Goal: Task Accomplishment & Management: Use online tool/utility

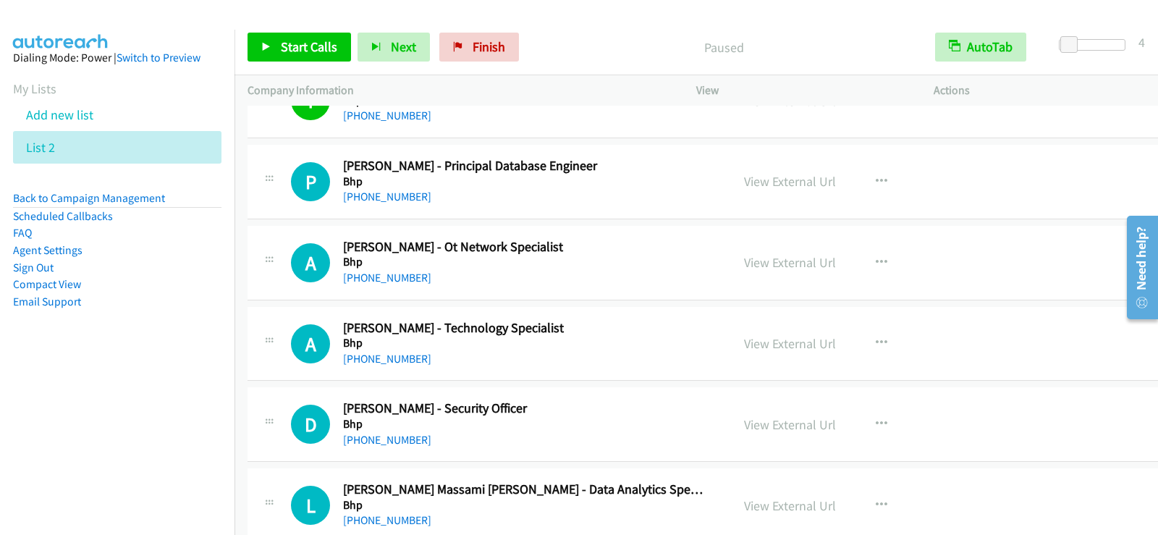
scroll to position [9701, 0]
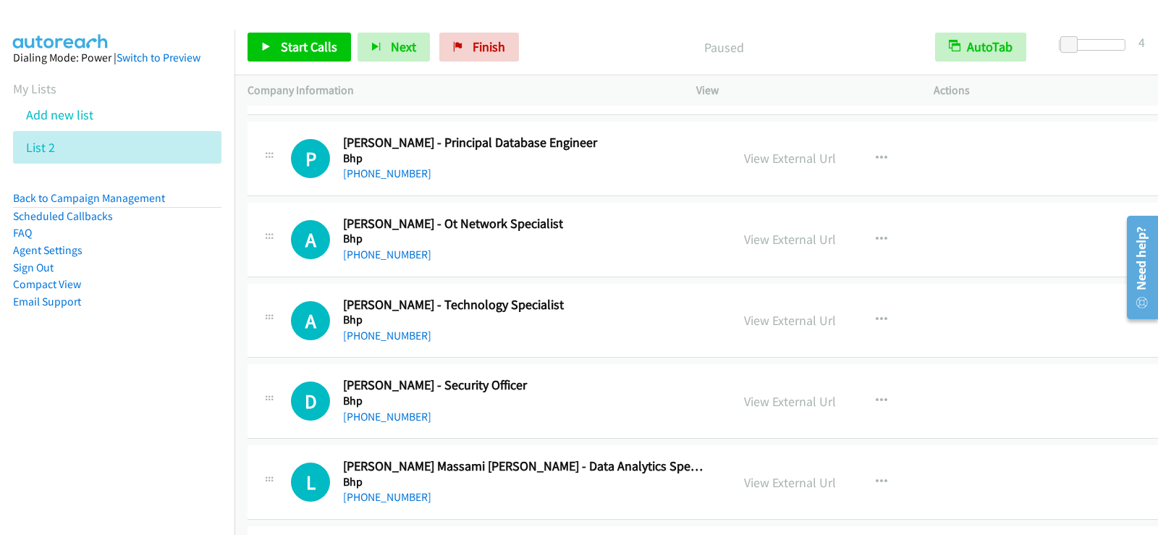
click at [318, 32] on div "Start Calls Pause Next Finish Paused AutoTab AutoTab 4" at bounding box center [697, 48] width 924 height 56
click at [310, 47] on span "Start Calls" at bounding box center [309, 46] width 56 height 17
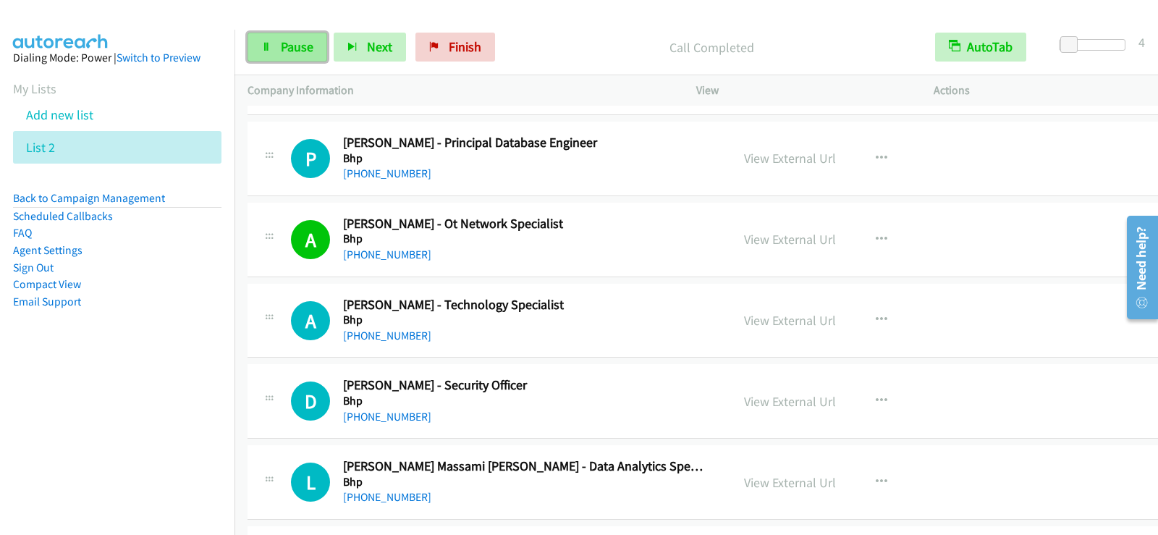
click at [281, 49] on span "Pause" at bounding box center [297, 46] width 33 height 17
click at [274, 28] on div "Start Calls Pause Next Finish Paused AutoTab AutoTab 4" at bounding box center [697, 48] width 924 height 56
click at [305, 50] on span "Start Calls" at bounding box center [309, 46] width 56 height 17
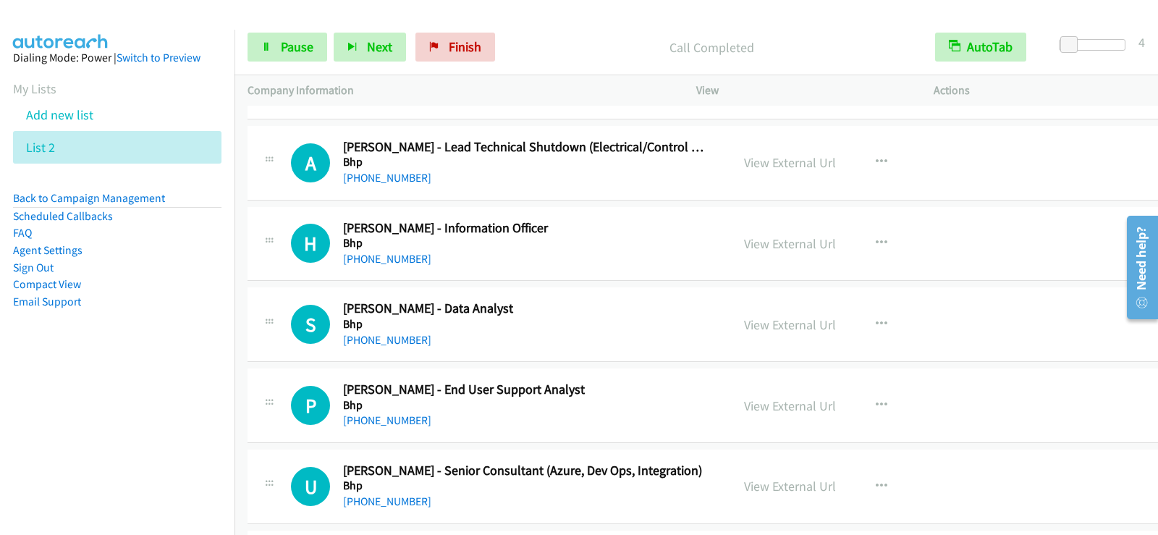
scroll to position [10281, 0]
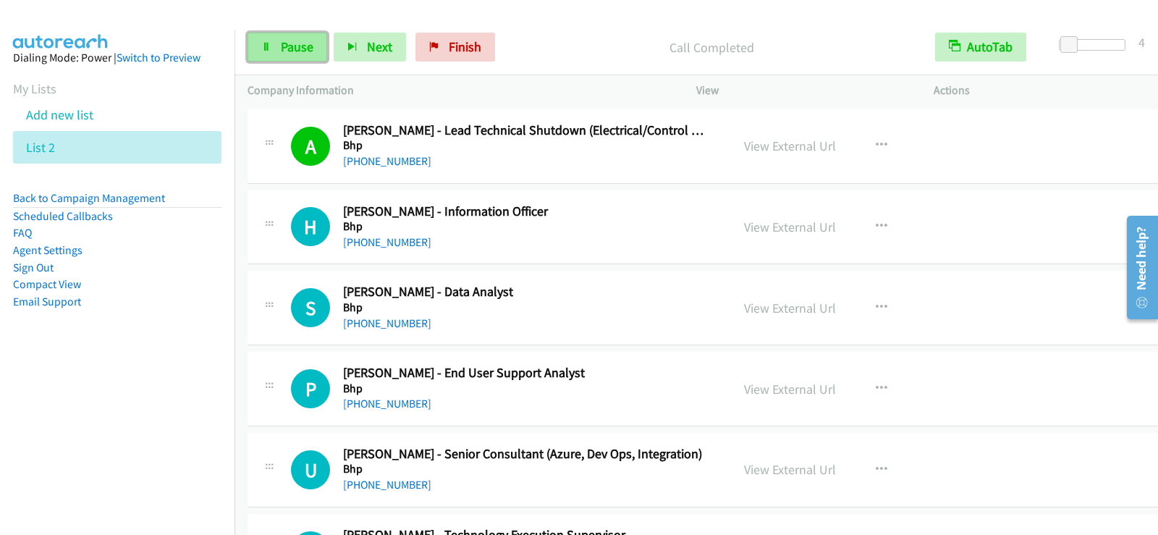
click at [303, 59] on link "Pause" at bounding box center [288, 47] width 80 height 29
click at [282, 35] on link "Start Calls" at bounding box center [300, 47] width 104 height 29
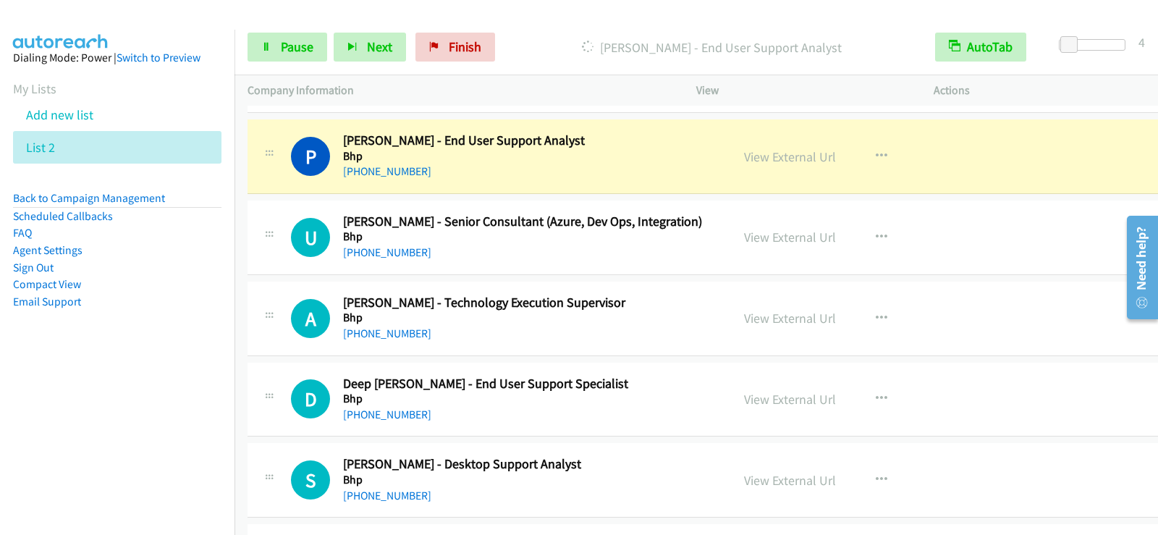
scroll to position [10498, 0]
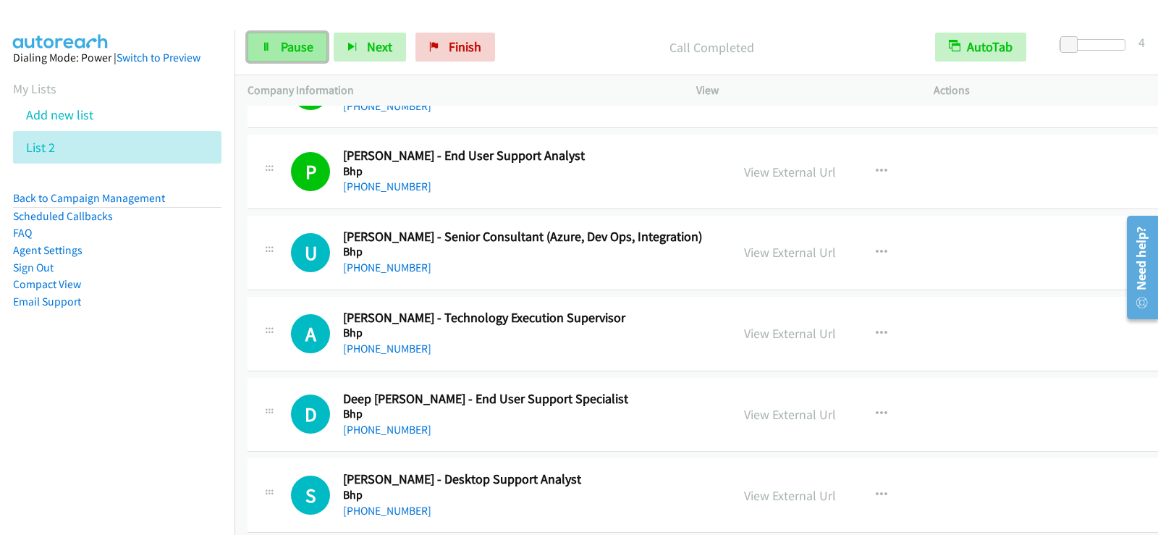
click at [261, 46] on link "Pause" at bounding box center [288, 47] width 80 height 29
click at [313, 46] on span "Start Calls" at bounding box center [309, 46] width 56 height 17
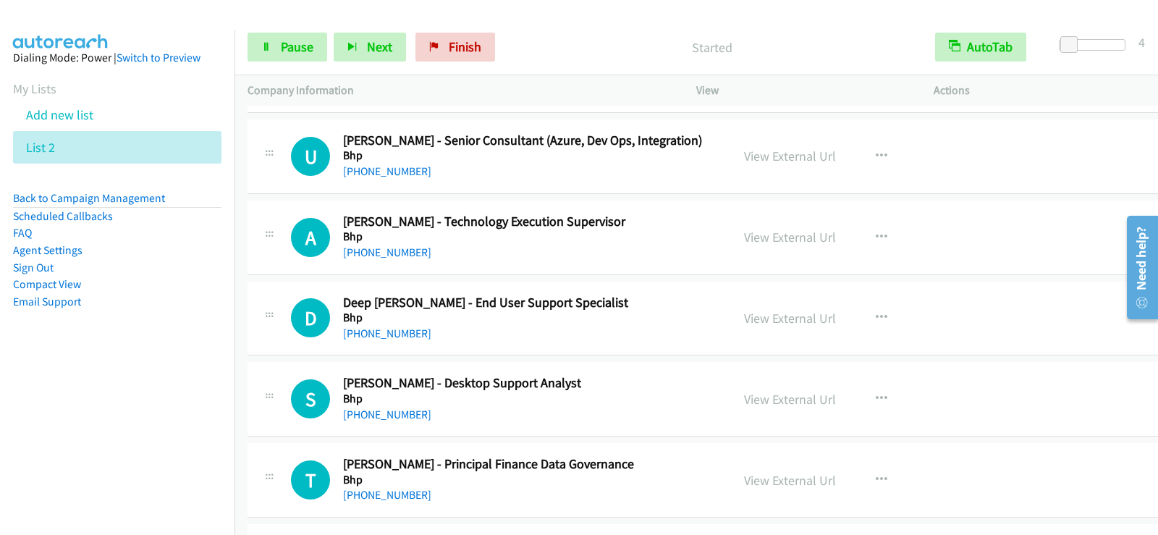
scroll to position [10570, 0]
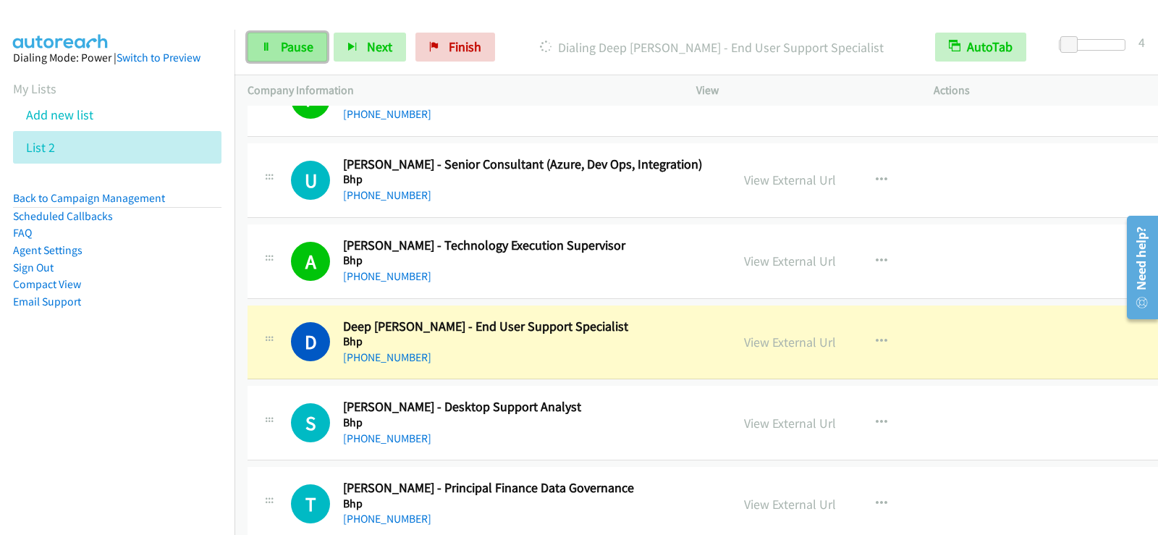
click at [290, 50] on span "Pause" at bounding box center [297, 46] width 33 height 17
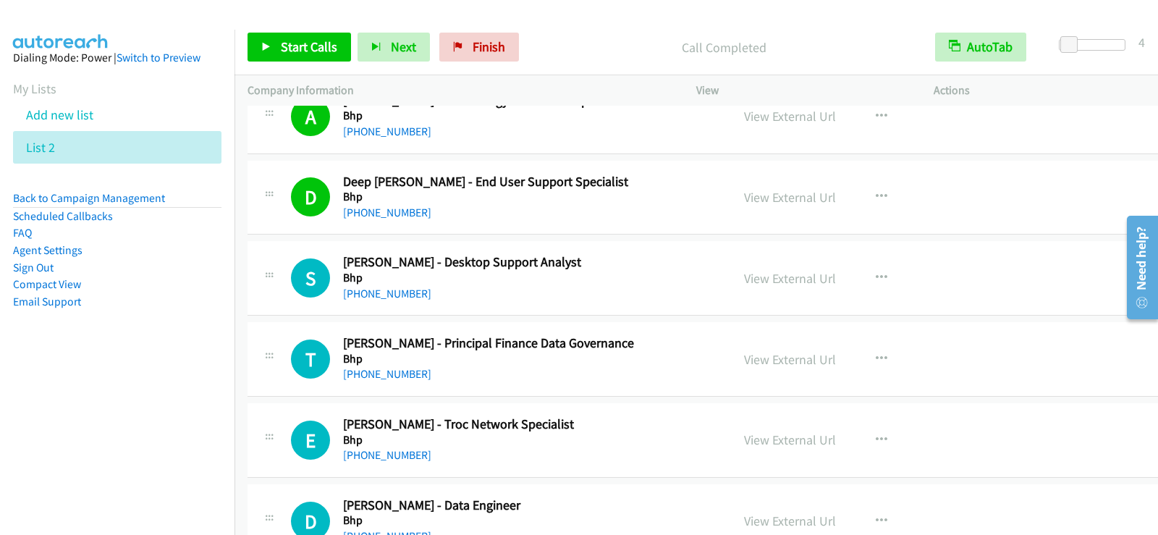
scroll to position [10787, 0]
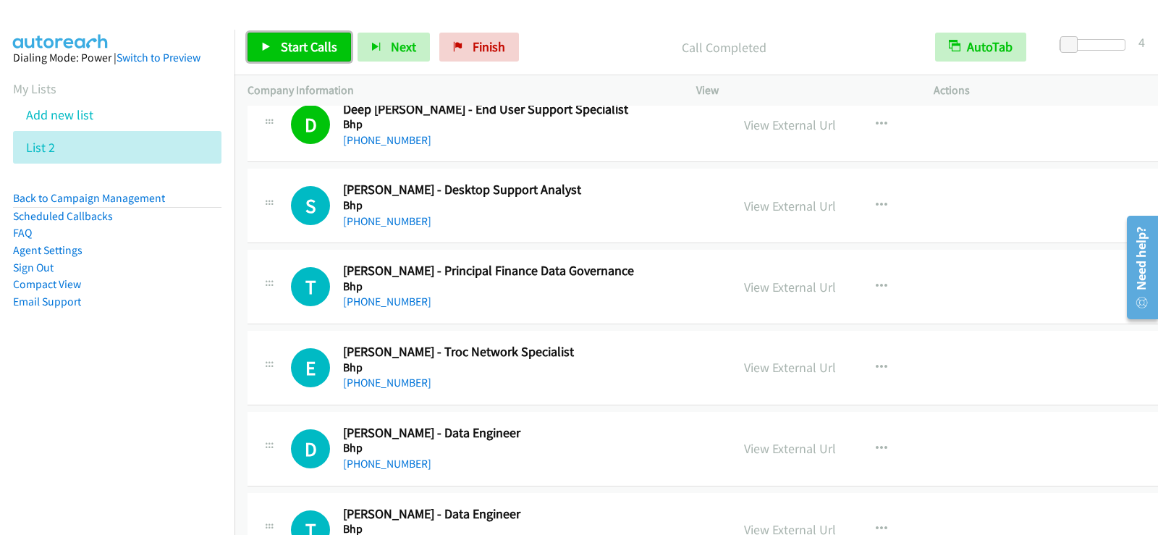
click at [281, 43] on span "Start Calls" at bounding box center [309, 46] width 56 height 17
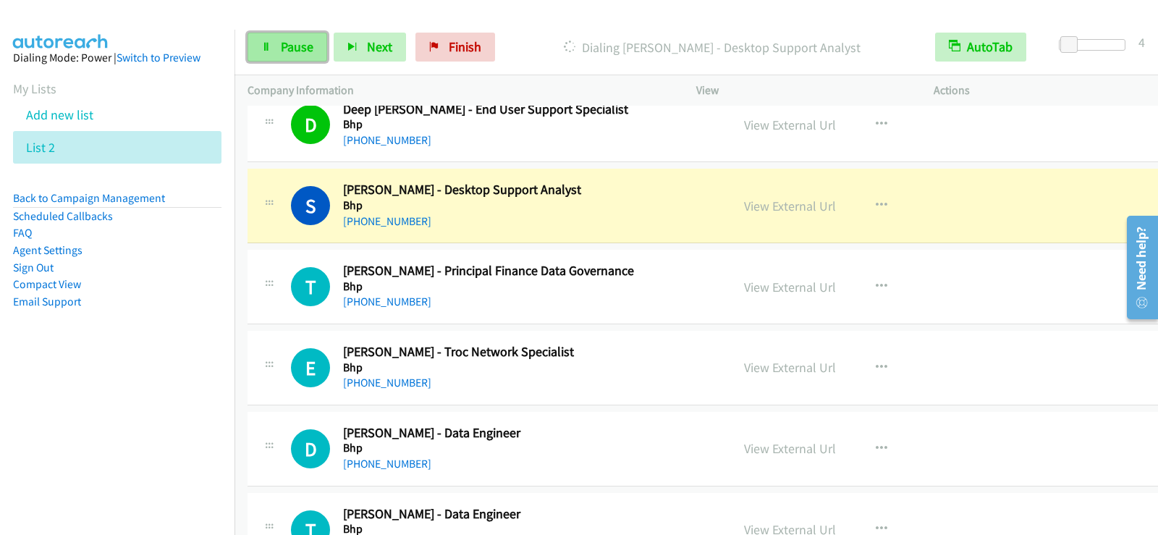
click at [313, 49] on link "Pause" at bounding box center [288, 47] width 80 height 29
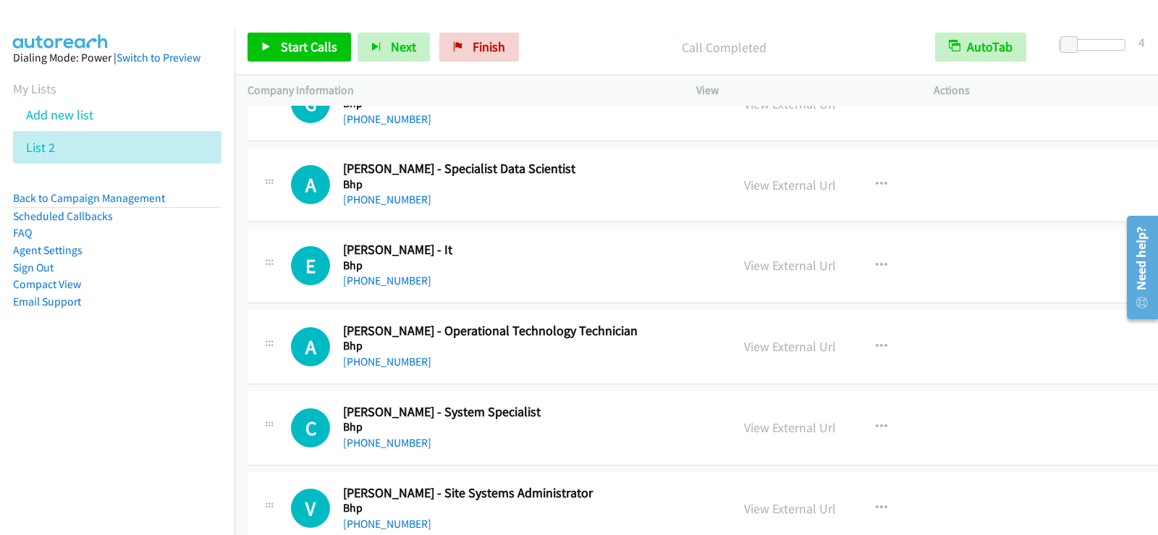
scroll to position [11367, 0]
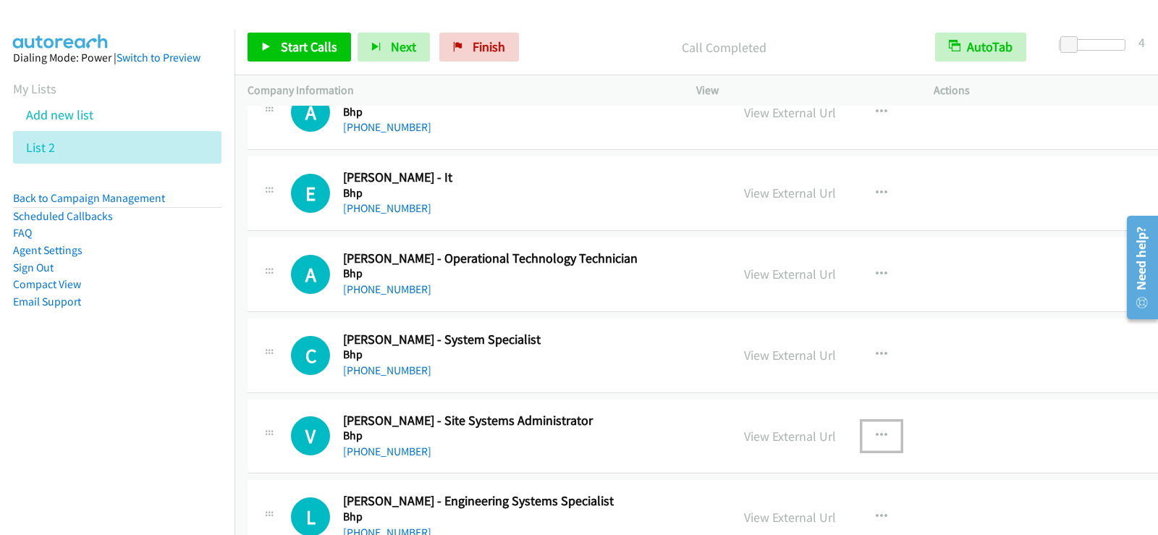
click at [876, 437] on icon "button" at bounding box center [882, 436] width 12 height 12
click at [654, 400] on div at bounding box center [579, 267] width 1158 height 535
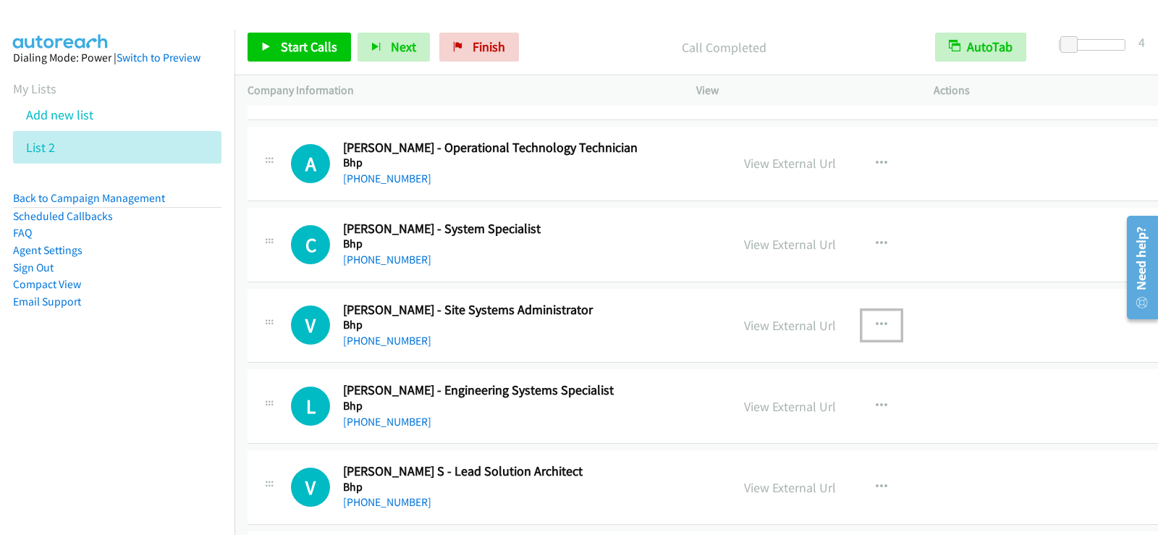
scroll to position [11511, 0]
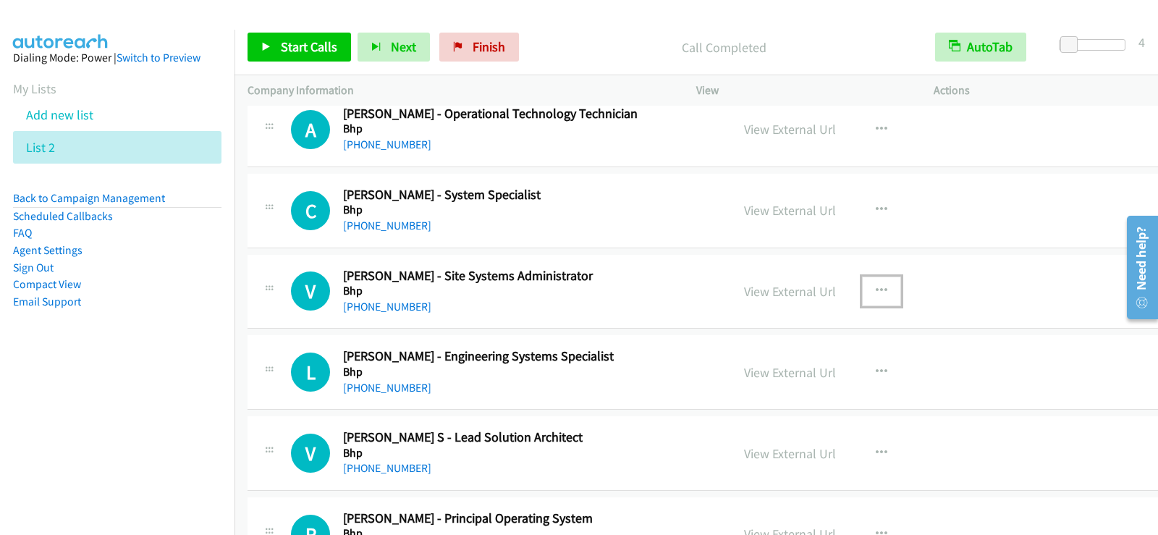
click at [876, 290] on icon "button" at bounding box center [882, 291] width 12 height 12
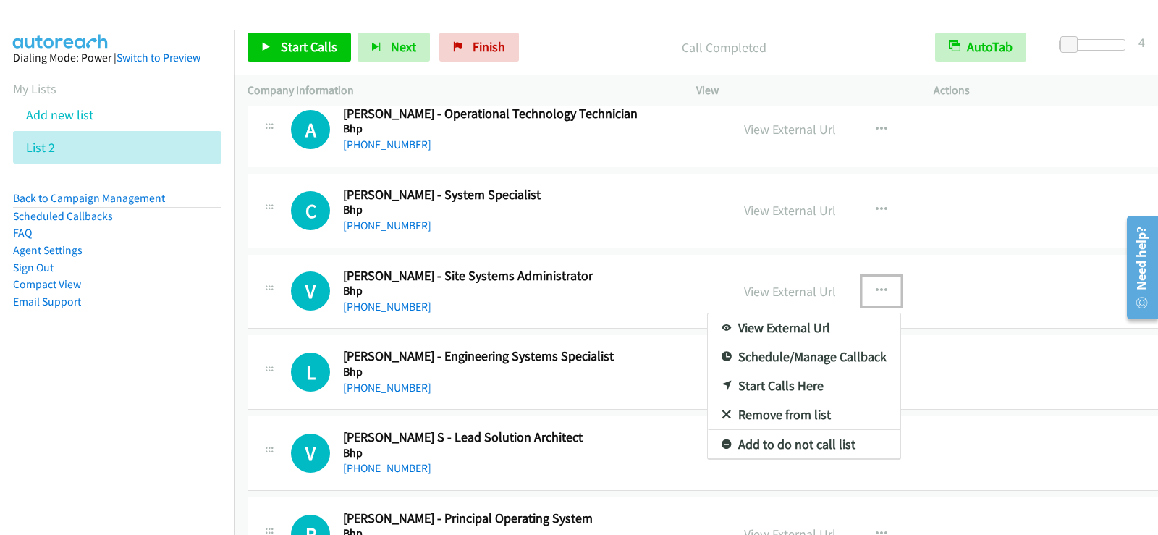
click at [765, 387] on link "Start Calls Here" at bounding box center [804, 385] width 193 height 29
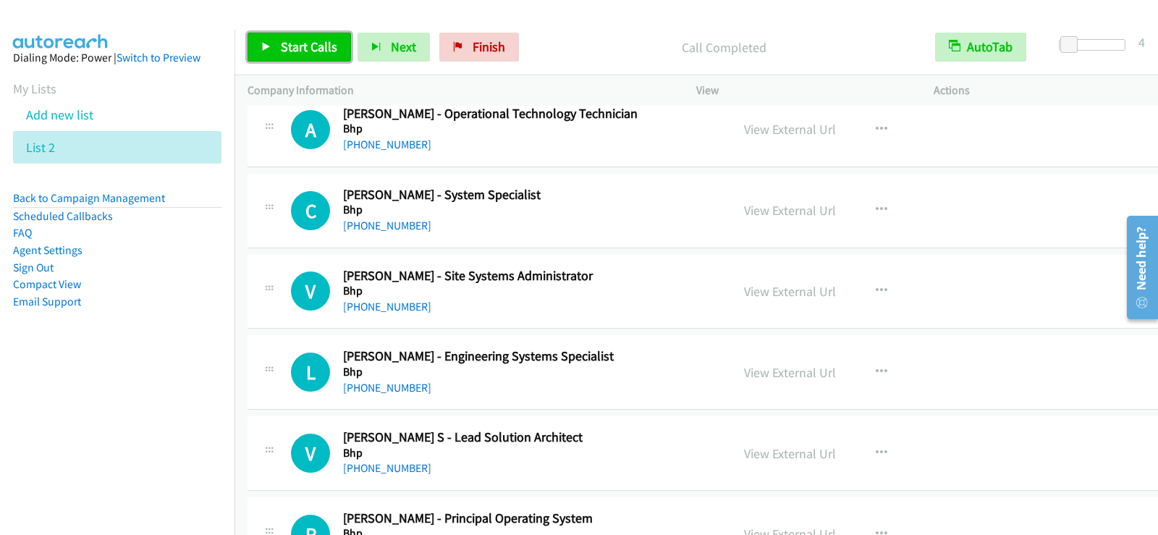
click at [287, 59] on link "Start Calls" at bounding box center [300, 47] width 104 height 29
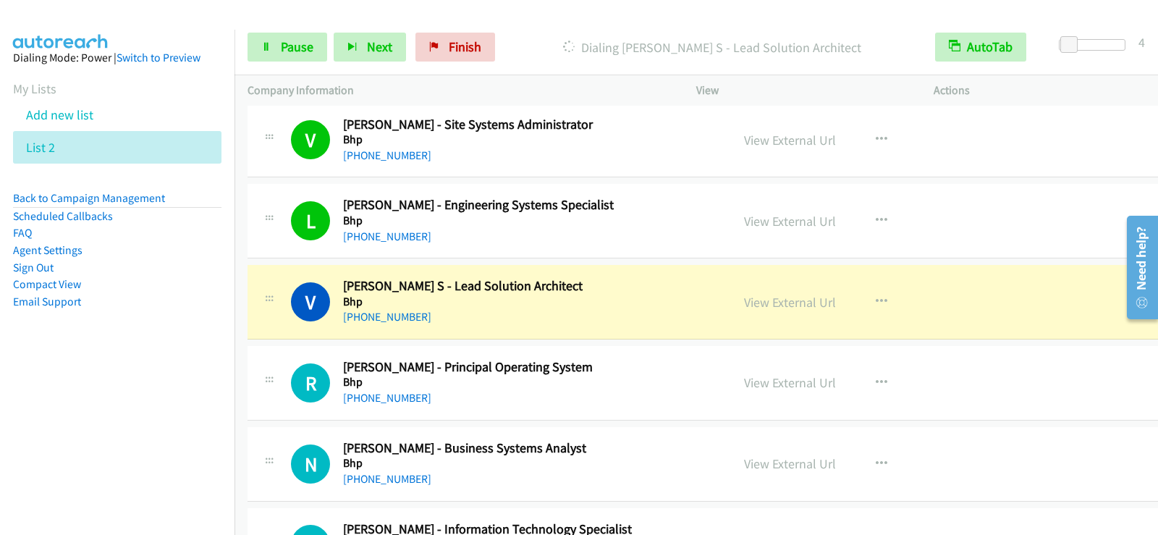
scroll to position [11729, 0]
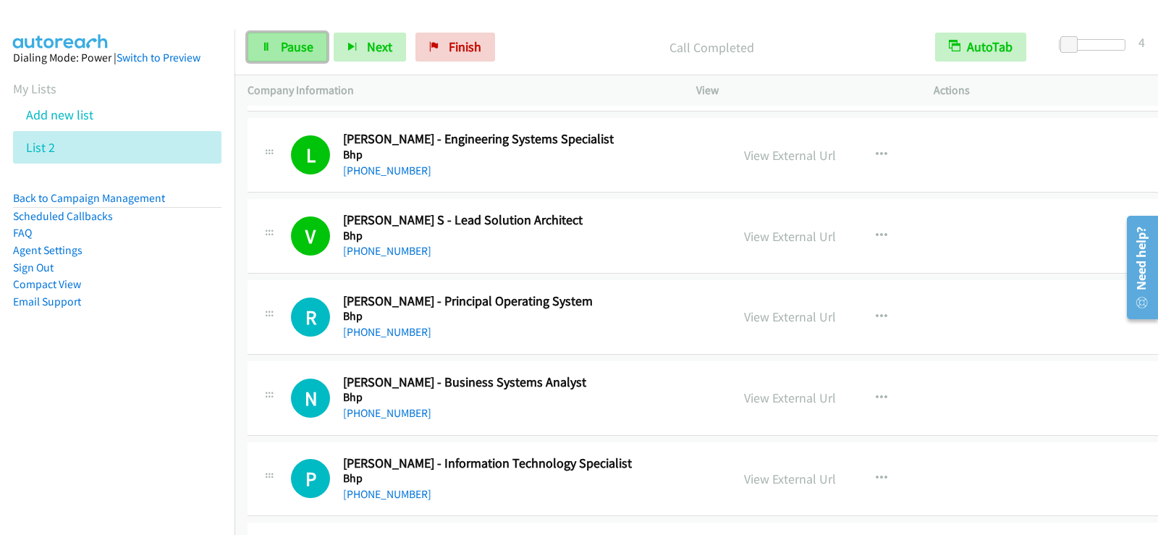
click at [299, 48] on span "Pause" at bounding box center [297, 46] width 33 height 17
drag, startPoint x: 198, startPoint y: 534, endPoint x: 159, endPoint y: 345, distance: 192.3
click at [158, 345] on aside "Dialing Mode: Power | Switch to Preview My Lists Add new list List 2 Back to Ca…" at bounding box center [117, 203] width 235 height 346
click at [322, 48] on span "Start Calls" at bounding box center [309, 46] width 56 height 17
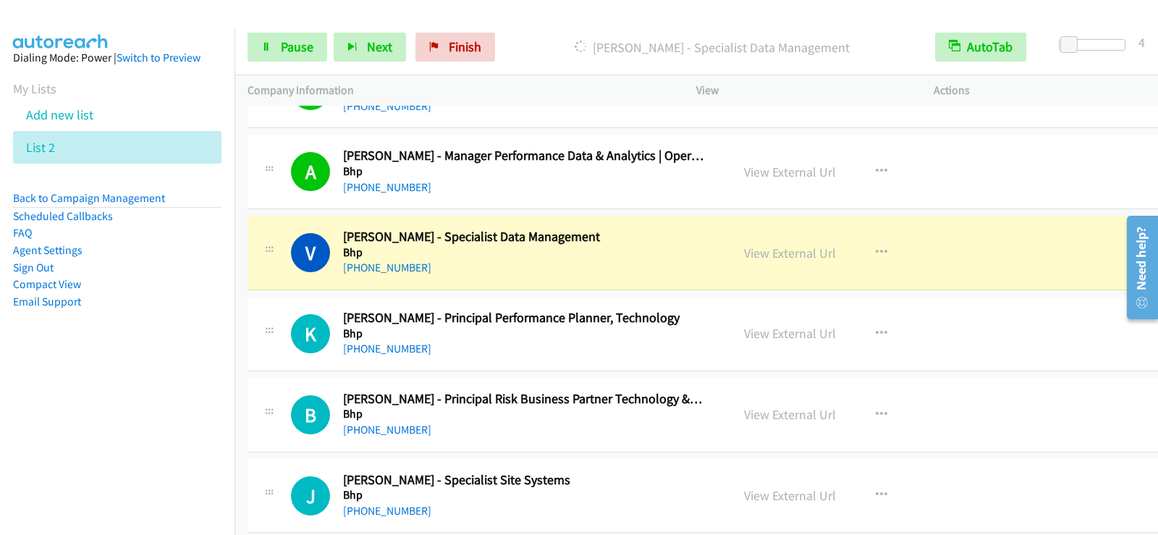
scroll to position [12091, 0]
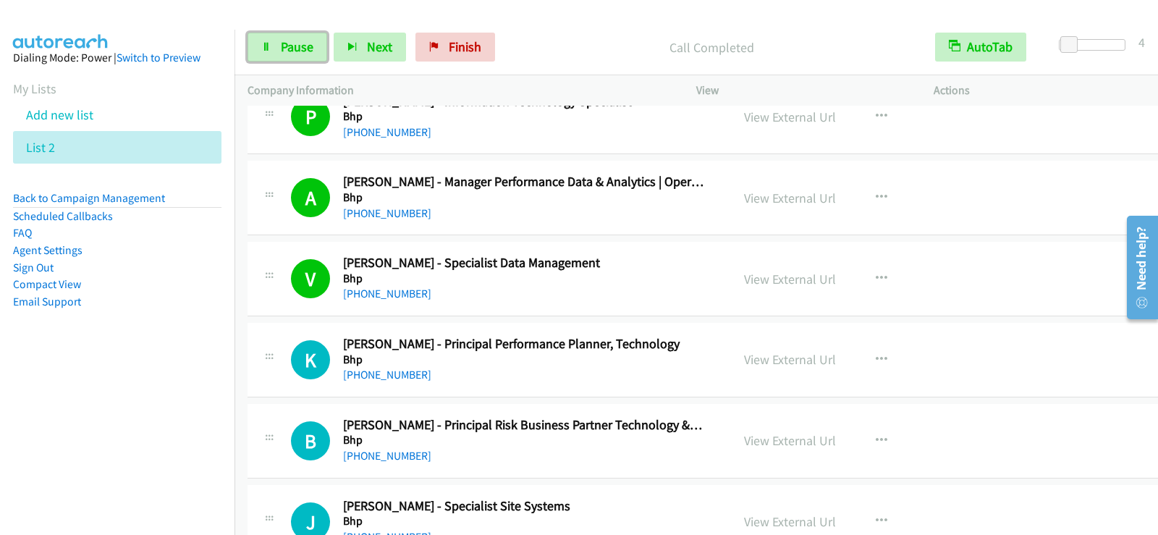
drag, startPoint x: 301, startPoint y: 60, endPoint x: 300, endPoint y: 83, distance: 23.2
click at [301, 60] on link "Pause" at bounding box center [288, 47] width 80 height 29
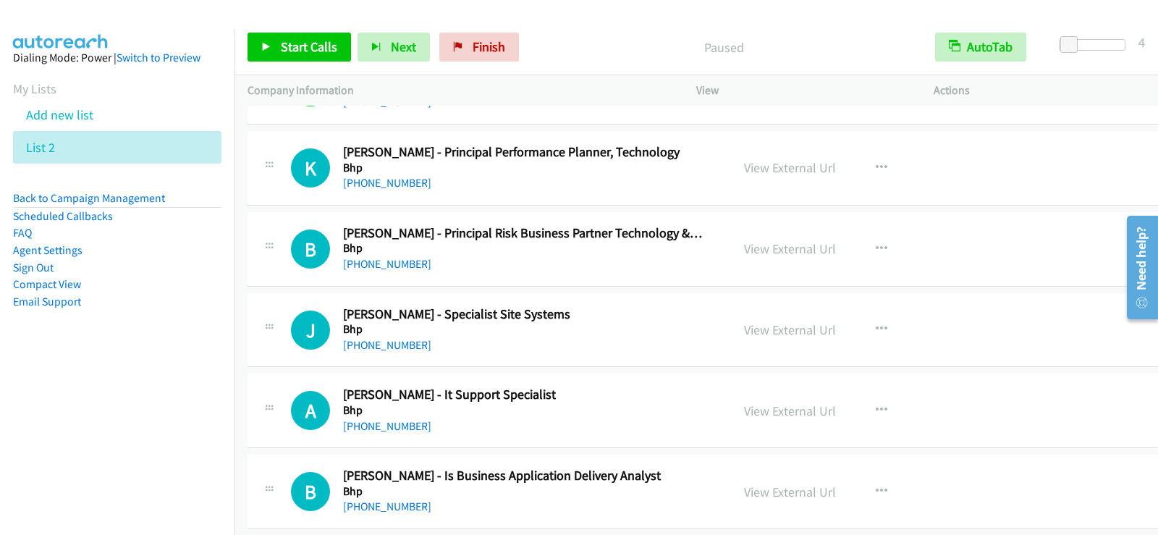
scroll to position [12308, 0]
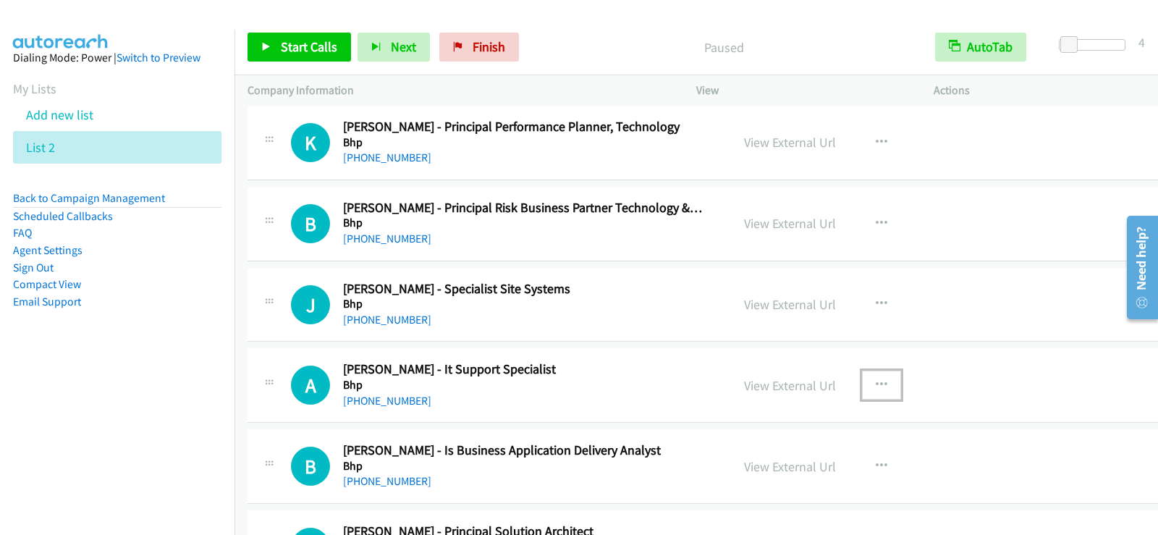
click at [876, 382] on icon "button" at bounding box center [882, 385] width 12 height 12
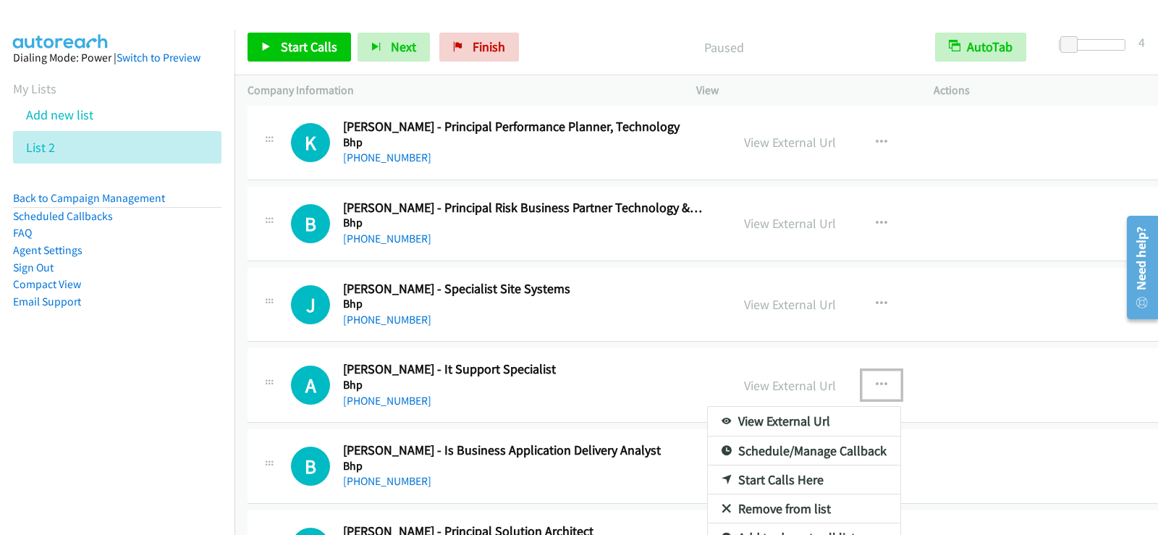
click at [768, 477] on link "Start Calls Here" at bounding box center [804, 480] width 193 height 29
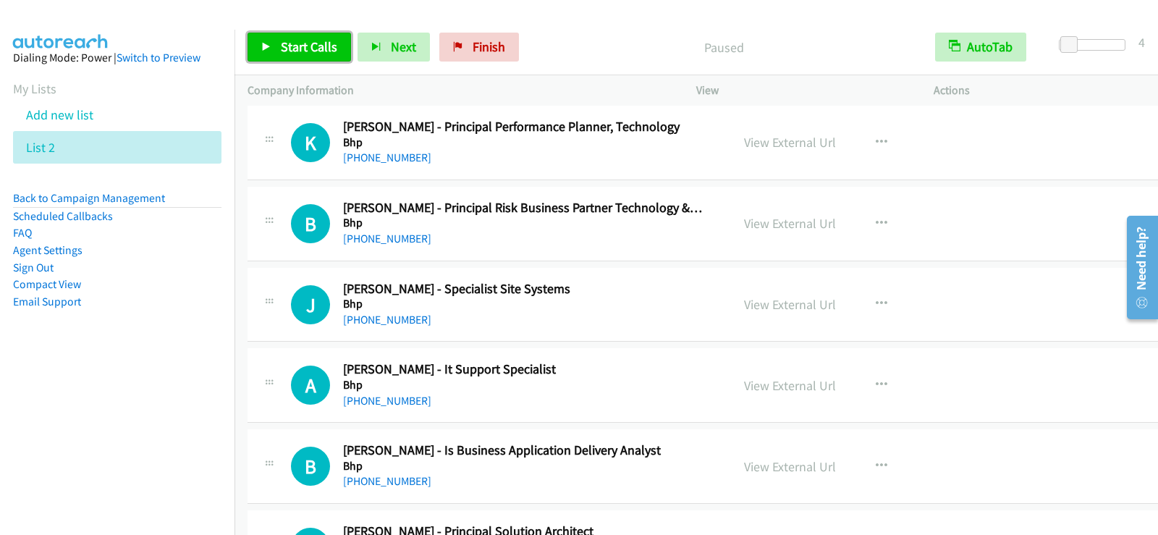
click at [340, 47] on link "Start Calls" at bounding box center [300, 47] width 104 height 29
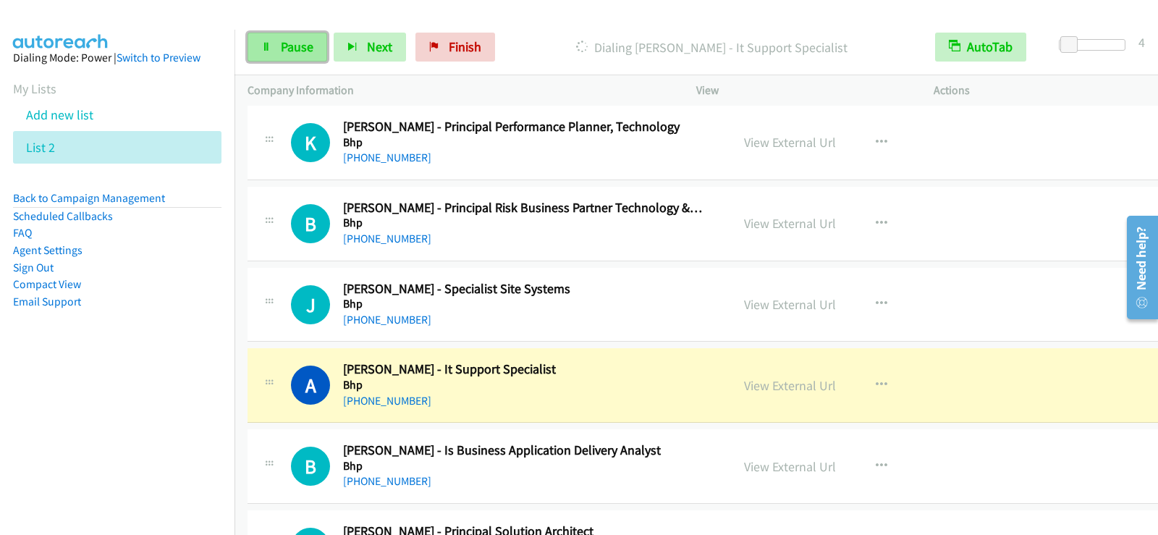
click at [284, 33] on link "Pause" at bounding box center [288, 47] width 80 height 29
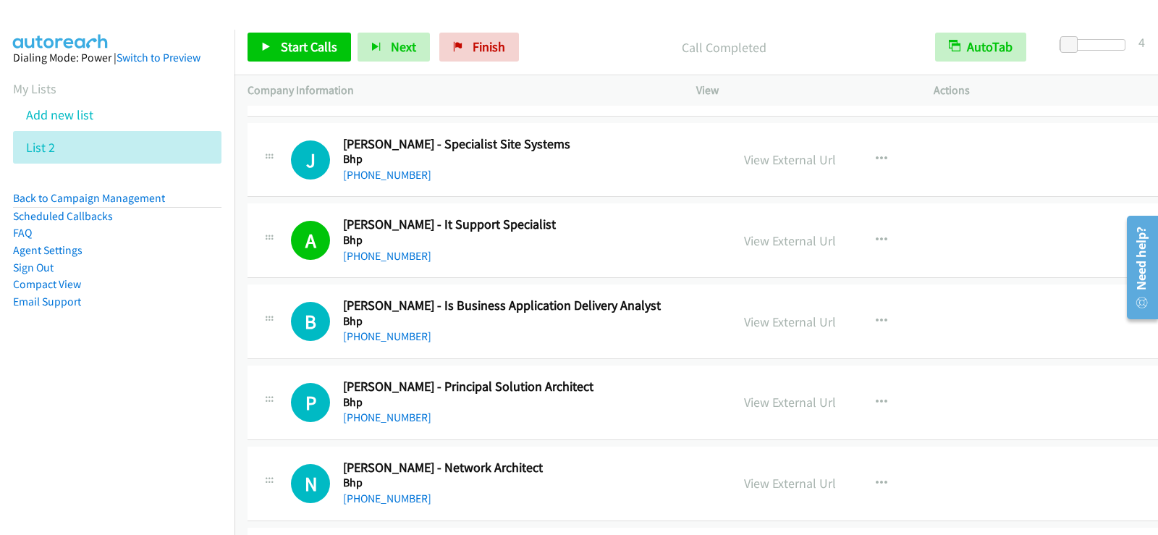
scroll to position [12525, 0]
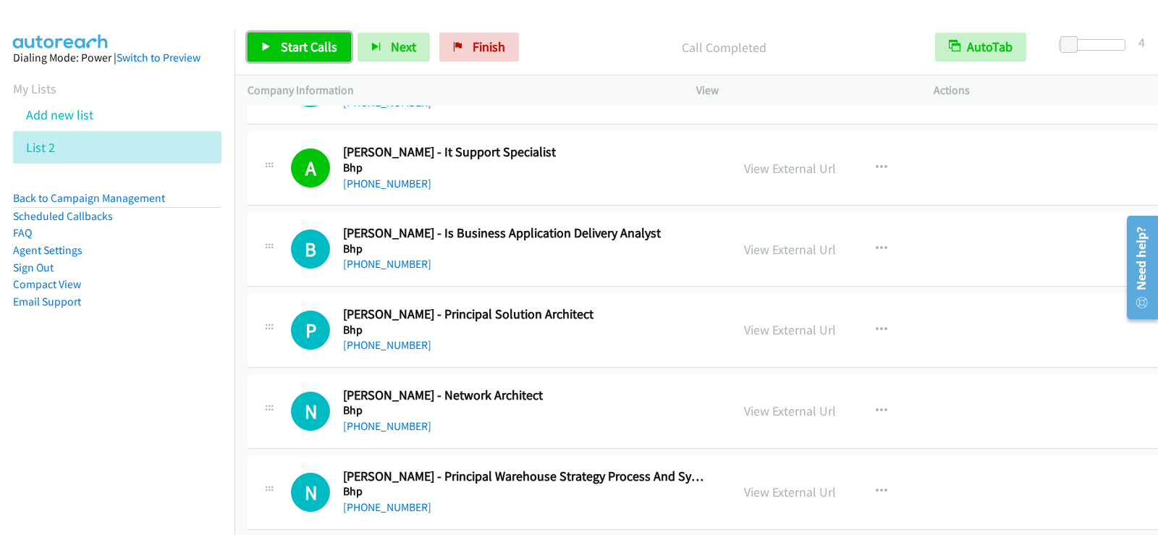
drag, startPoint x: 607, startPoint y: 296, endPoint x: 306, endPoint y: 52, distance: 387.6
click at [306, 52] on span "Start Calls" at bounding box center [309, 46] width 56 height 17
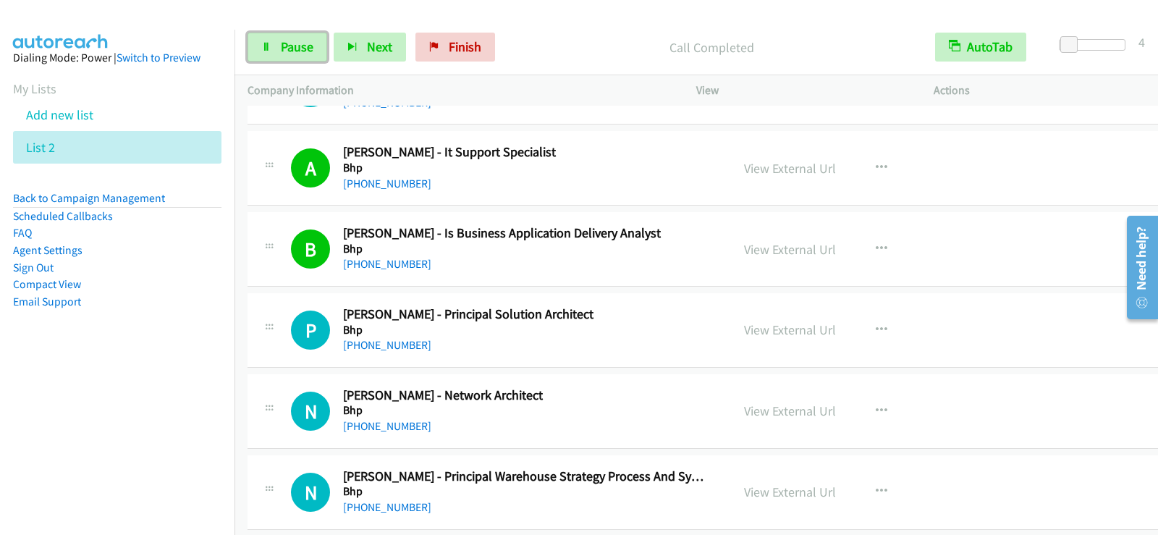
drag, startPoint x: 285, startPoint y: 51, endPoint x: 313, endPoint y: 78, distance: 38.9
click at [285, 51] on span "Pause" at bounding box center [297, 46] width 33 height 17
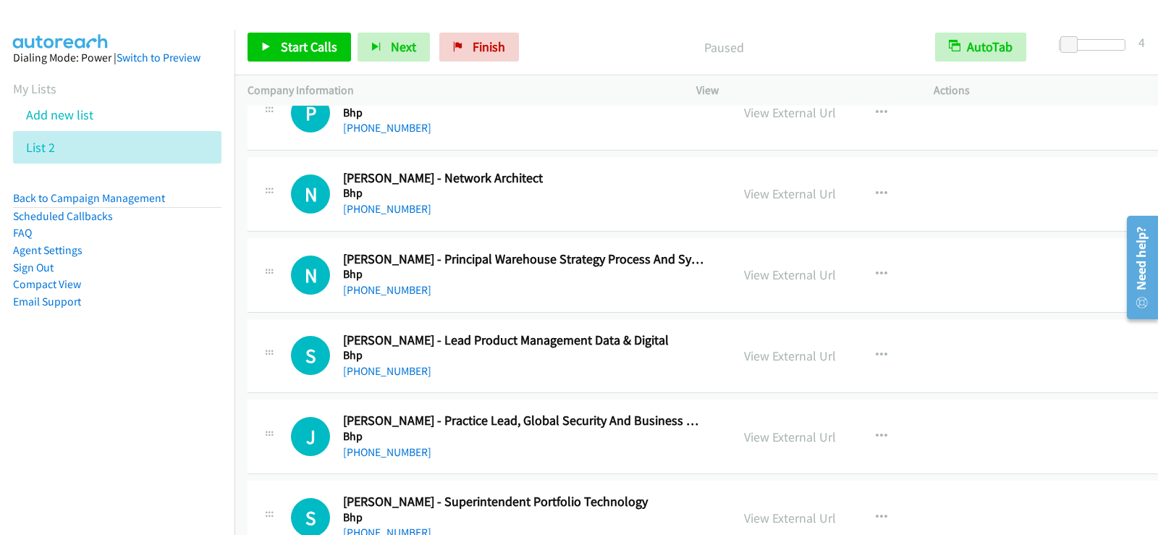
scroll to position [12670, 0]
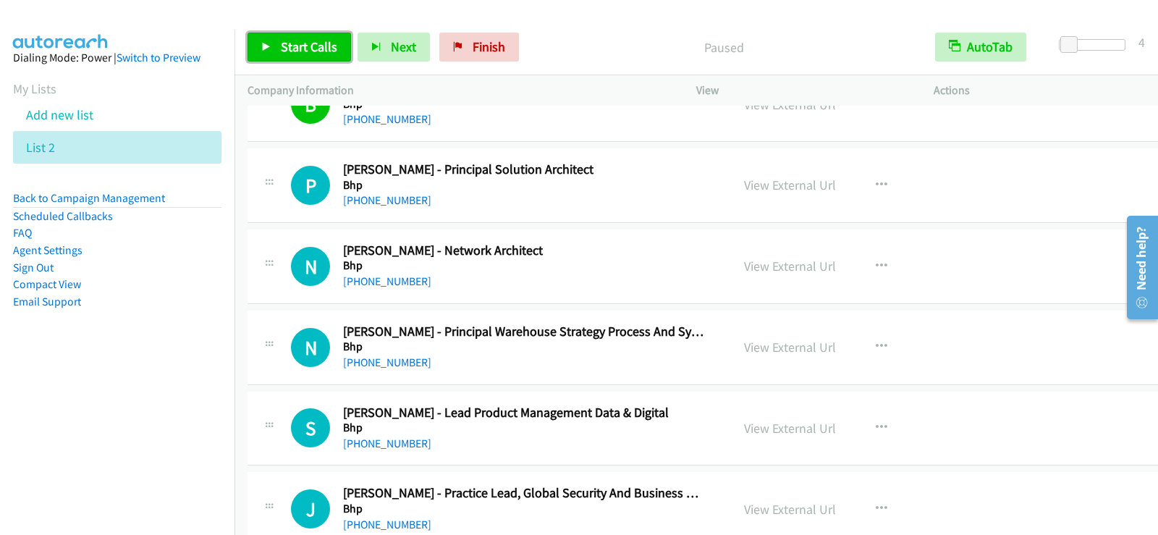
click at [270, 46] on icon at bounding box center [266, 48] width 10 height 10
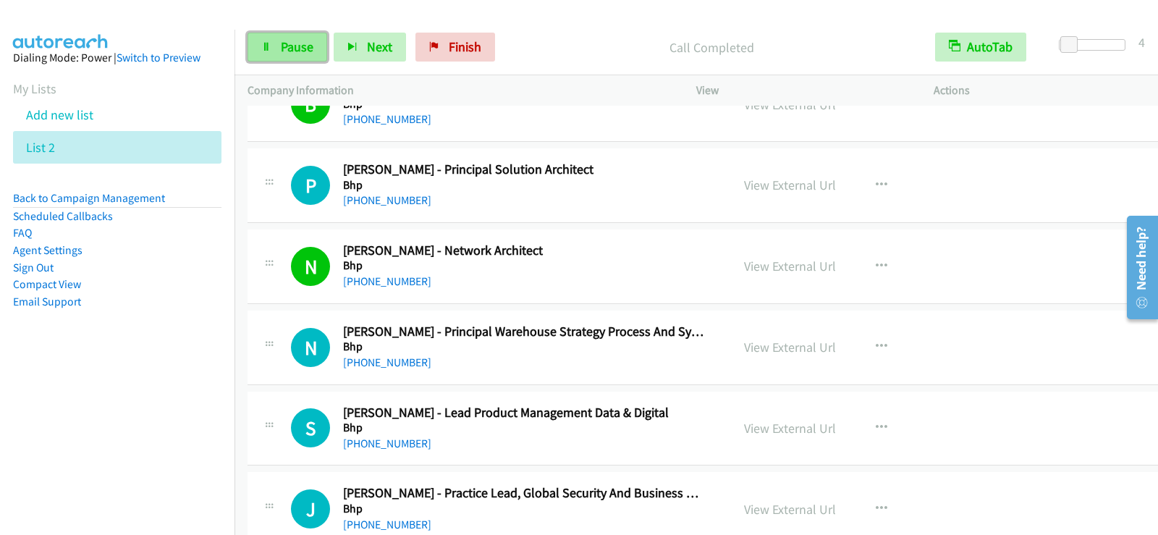
click at [278, 47] on link "Pause" at bounding box center [288, 47] width 80 height 29
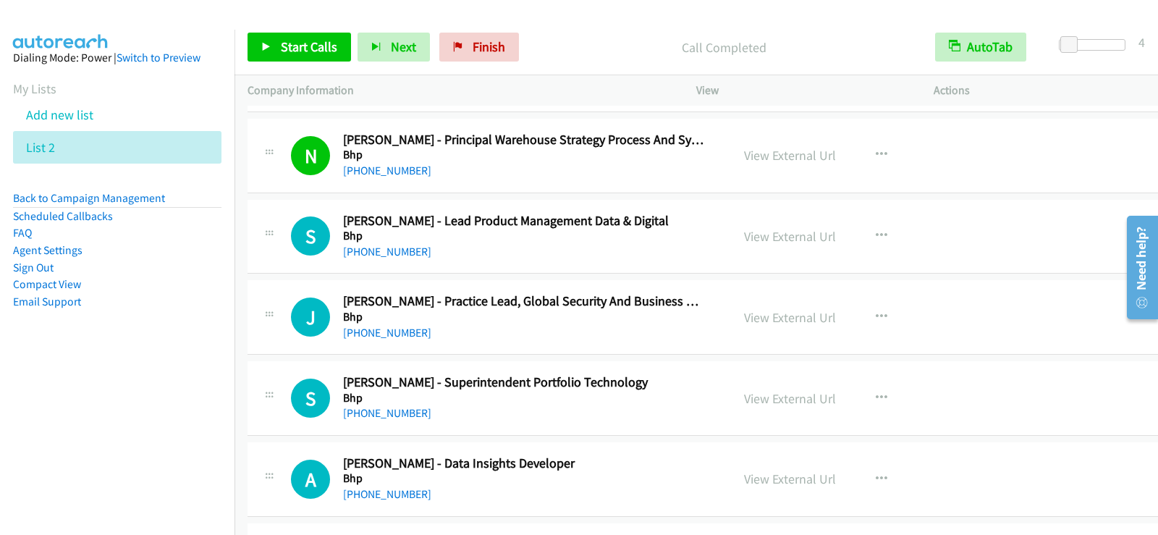
scroll to position [12887, 0]
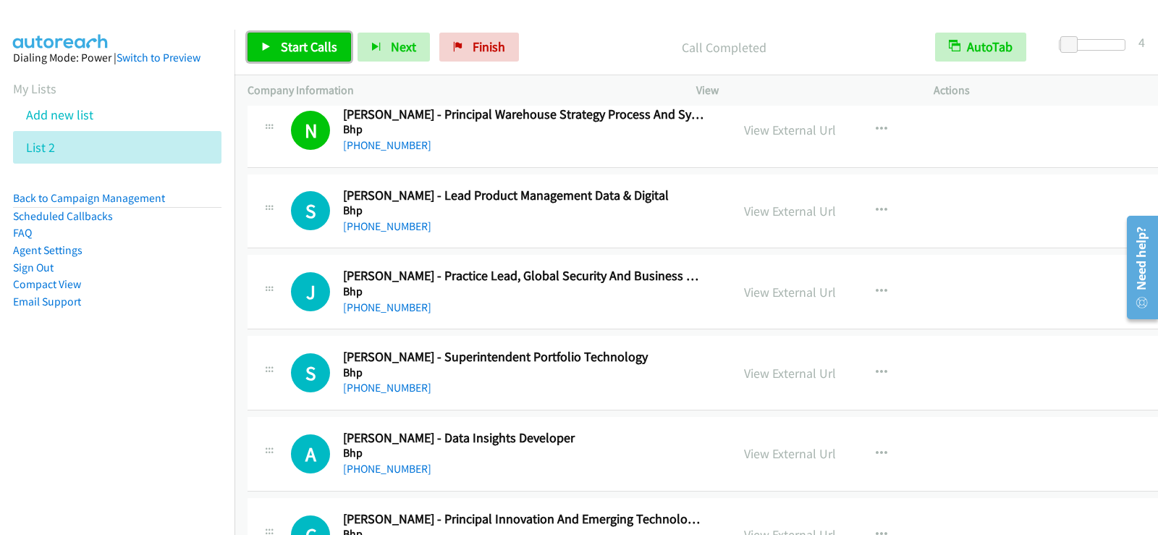
click at [330, 42] on span "Start Calls" at bounding box center [309, 46] width 56 height 17
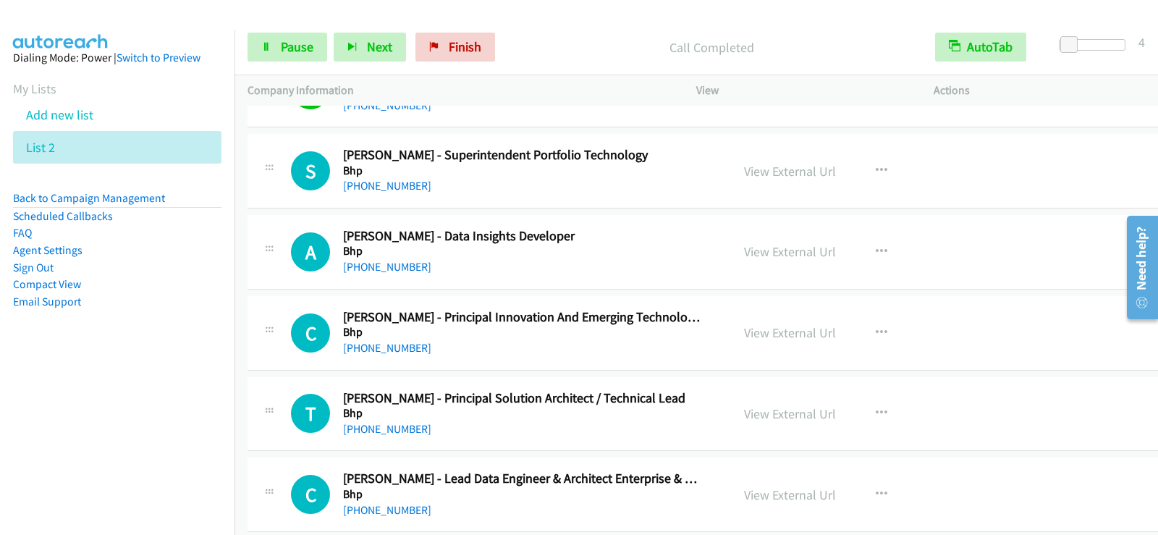
scroll to position [13104, 0]
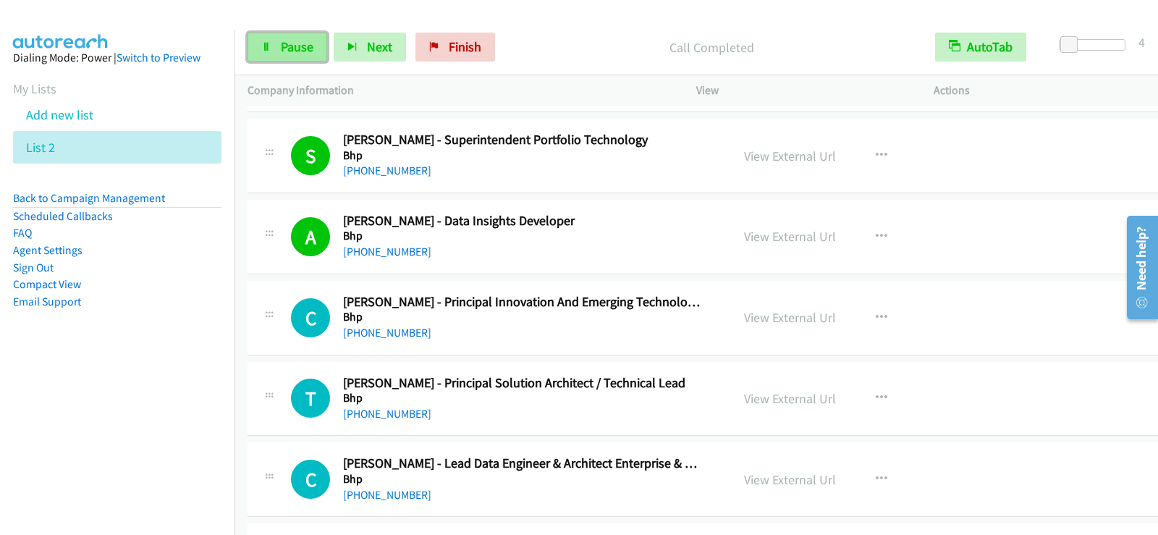
click at [311, 56] on link "Pause" at bounding box center [288, 47] width 80 height 29
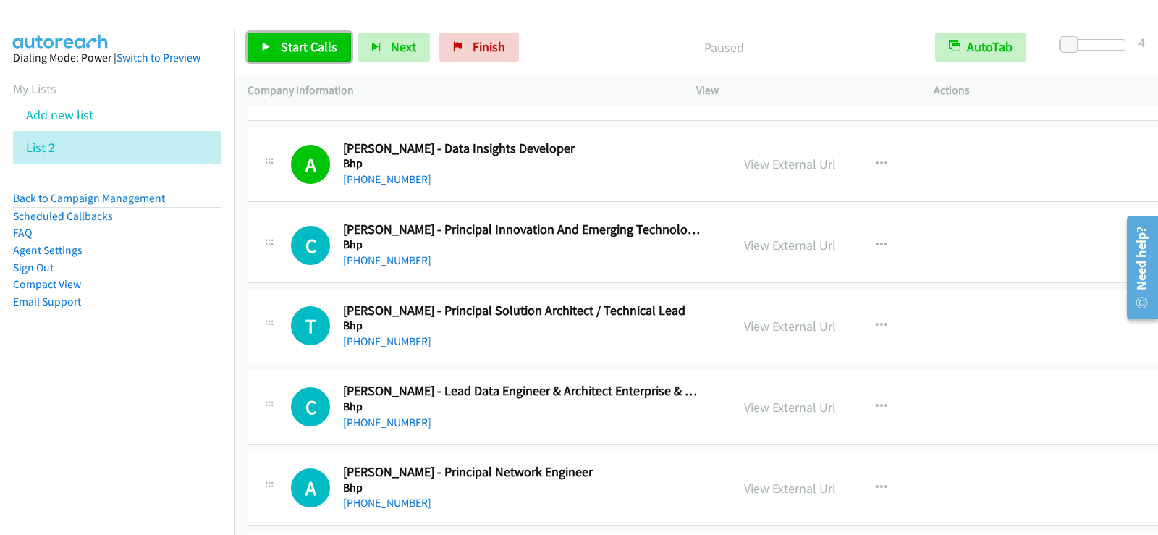
click at [311, 38] on link "Start Calls" at bounding box center [300, 47] width 104 height 29
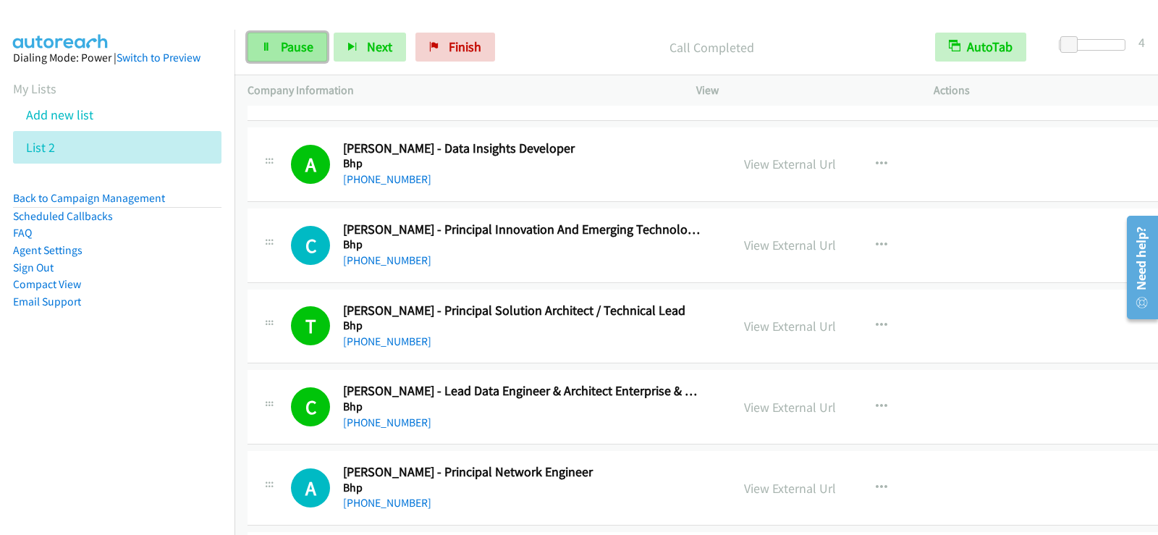
click at [305, 51] on span "Pause" at bounding box center [297, 46] width 33 height 17
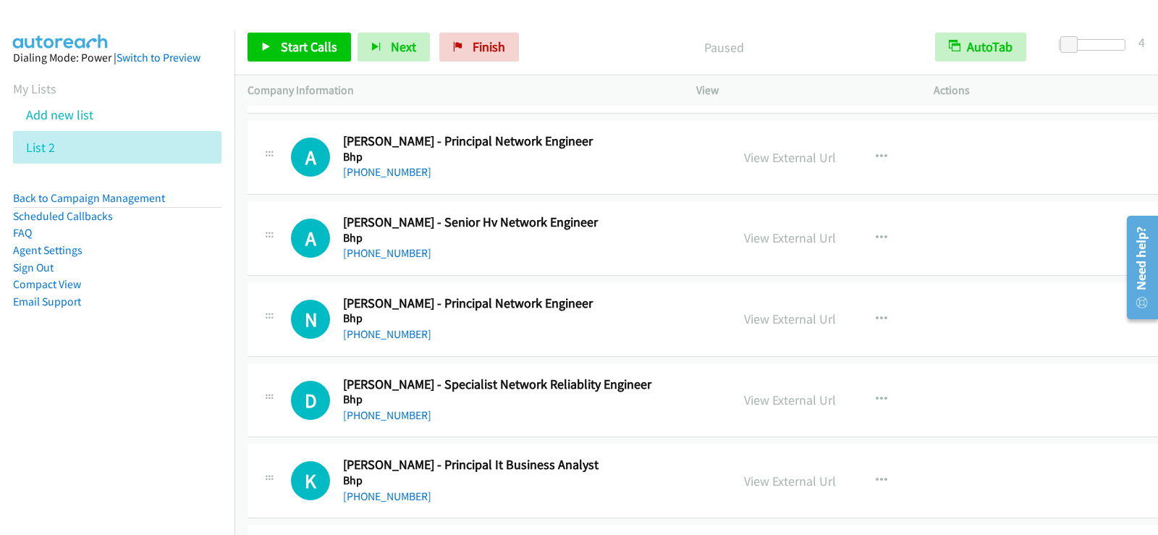
scroll to position [13539, 0]
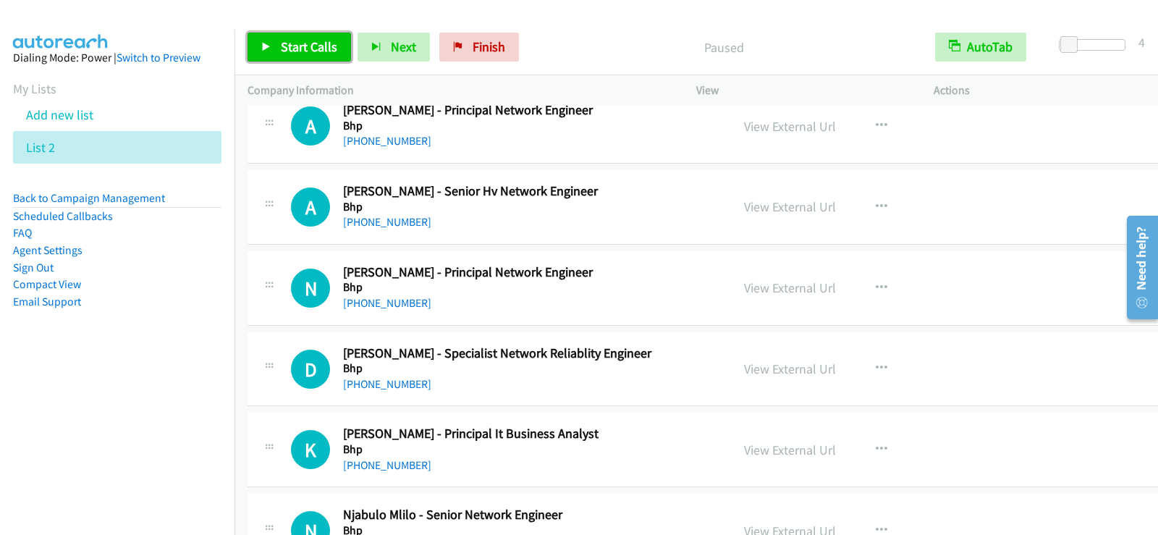
click at [324, 49] on span "Start Calls" at bounding box center [309, 46] width 56 height 17
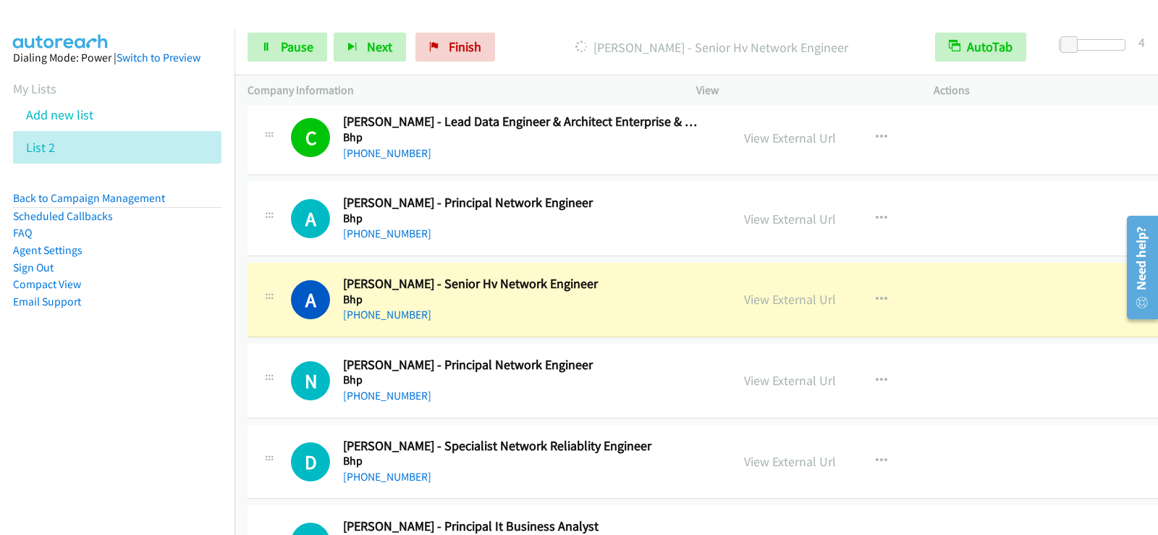
scroll to position [13394, 0]
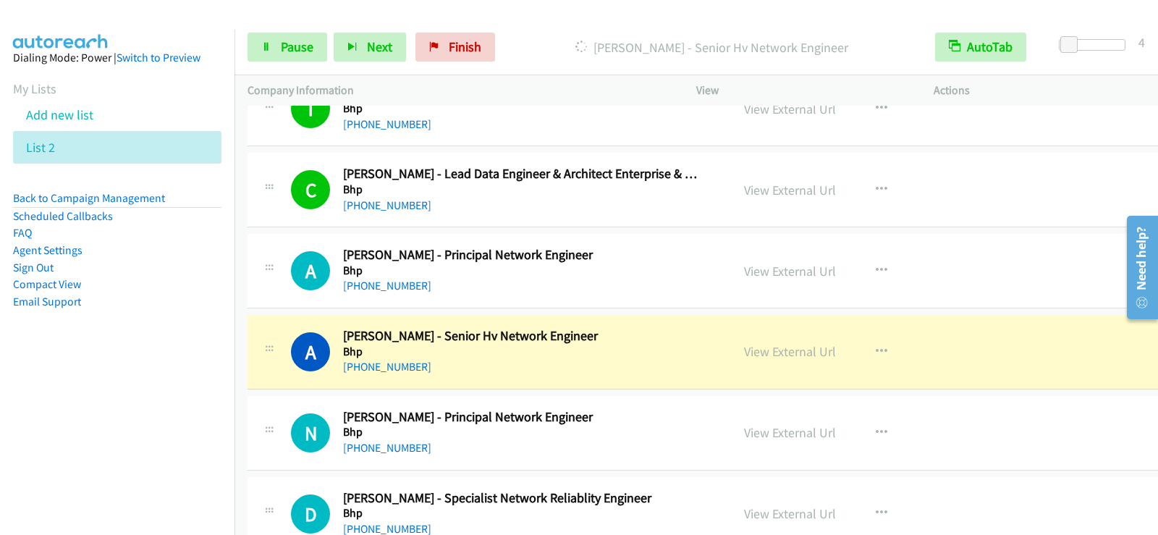
click at [610, 355] on h5 "Bhp" at bounding box center [523, 352] width 361 height 14
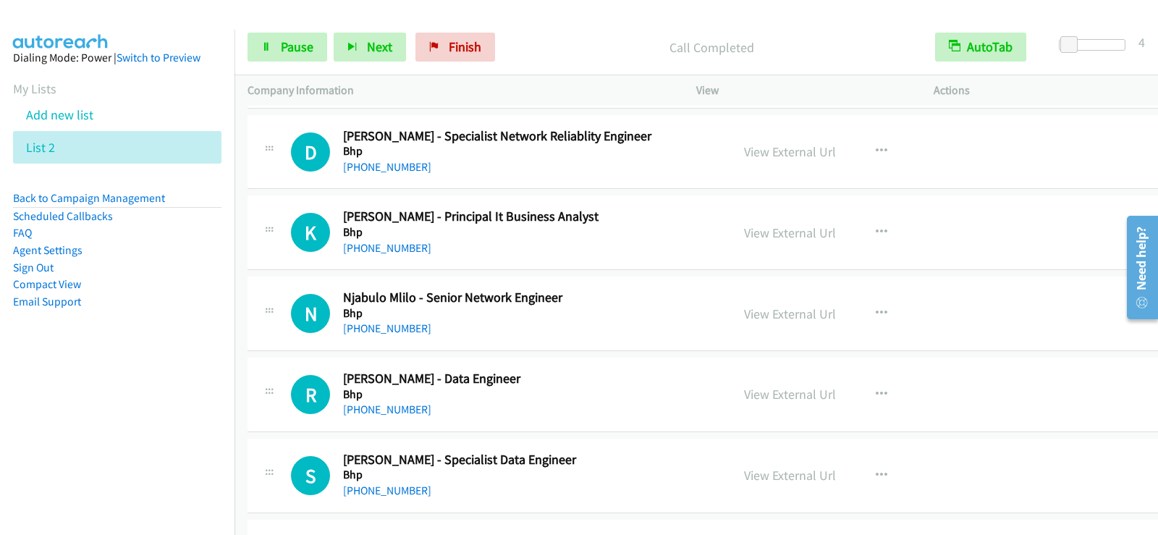
scroll to position [13683, 0]
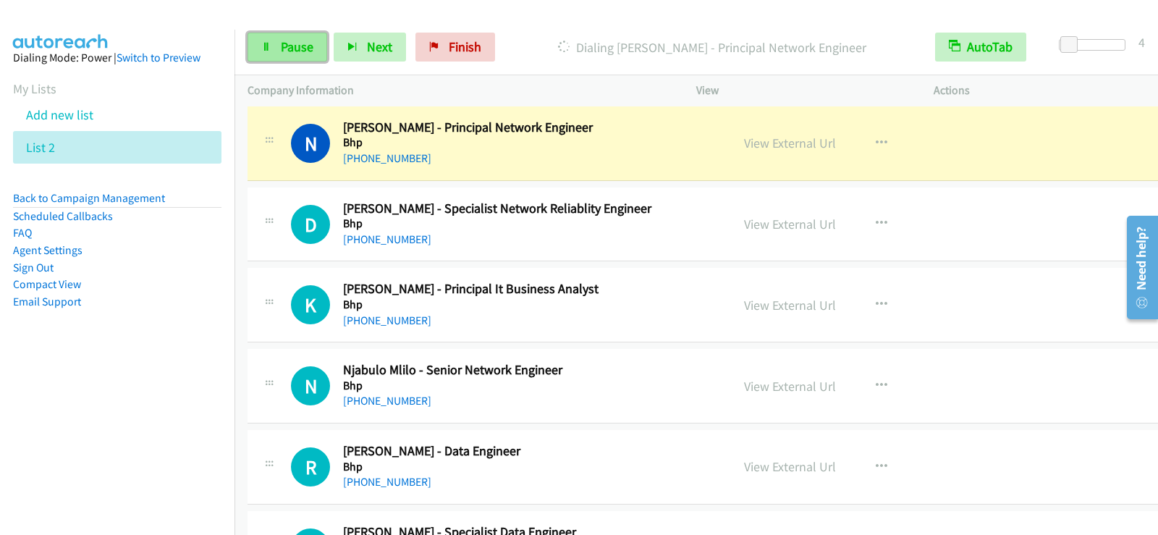
click at [300, 51] on span "Pause" at bounding box center [297, 46] width 33 height 17
